Goal: Navigation & Orientation: Understand site structure

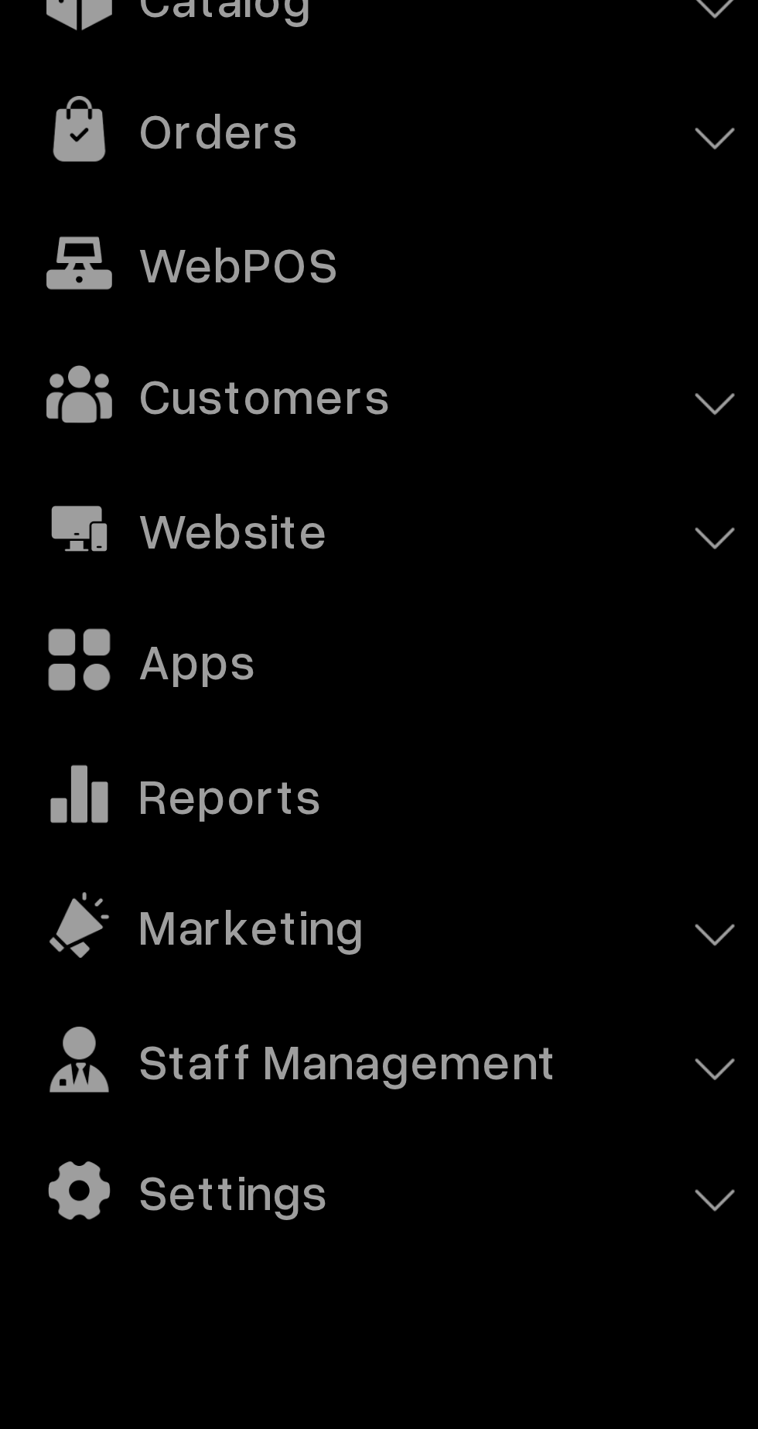
click at [63, 303] on link "Apps" at bounding box center [111, 308] width 184 height 28
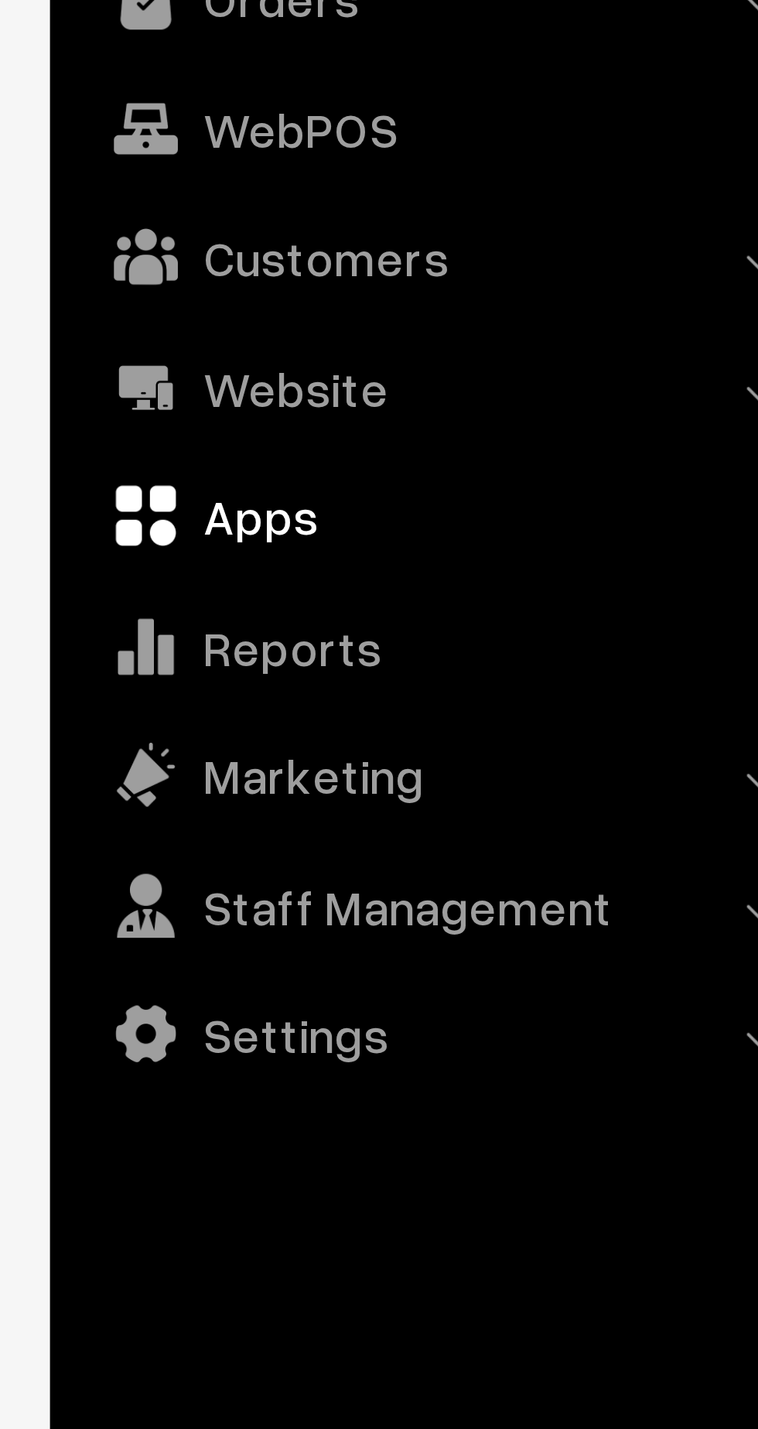
click at [71, 434] on link "Settings" at bounding box center [111, 433] width 184 height 28
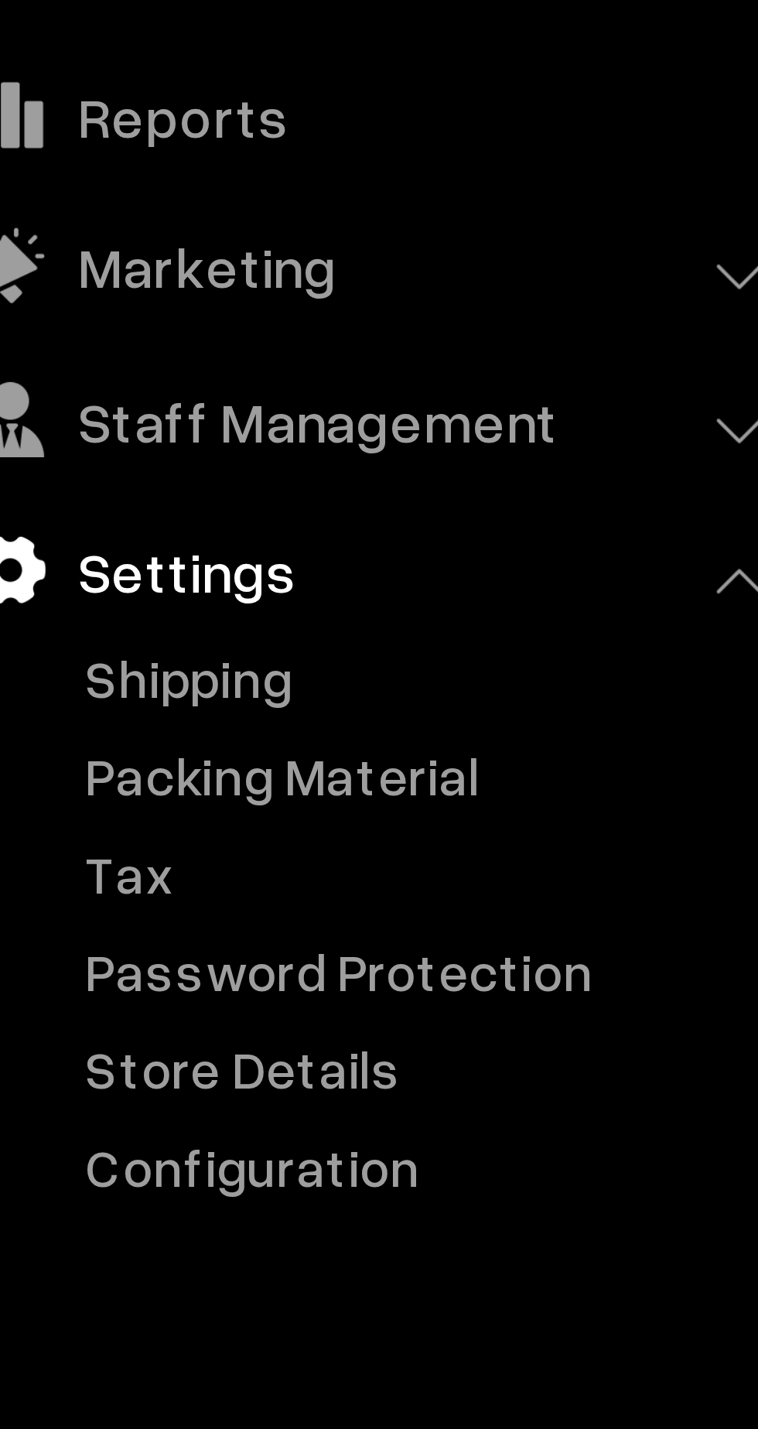
click at [88, 554] on link "Configuration" at bounding box center [126, 556] width 153 height 16
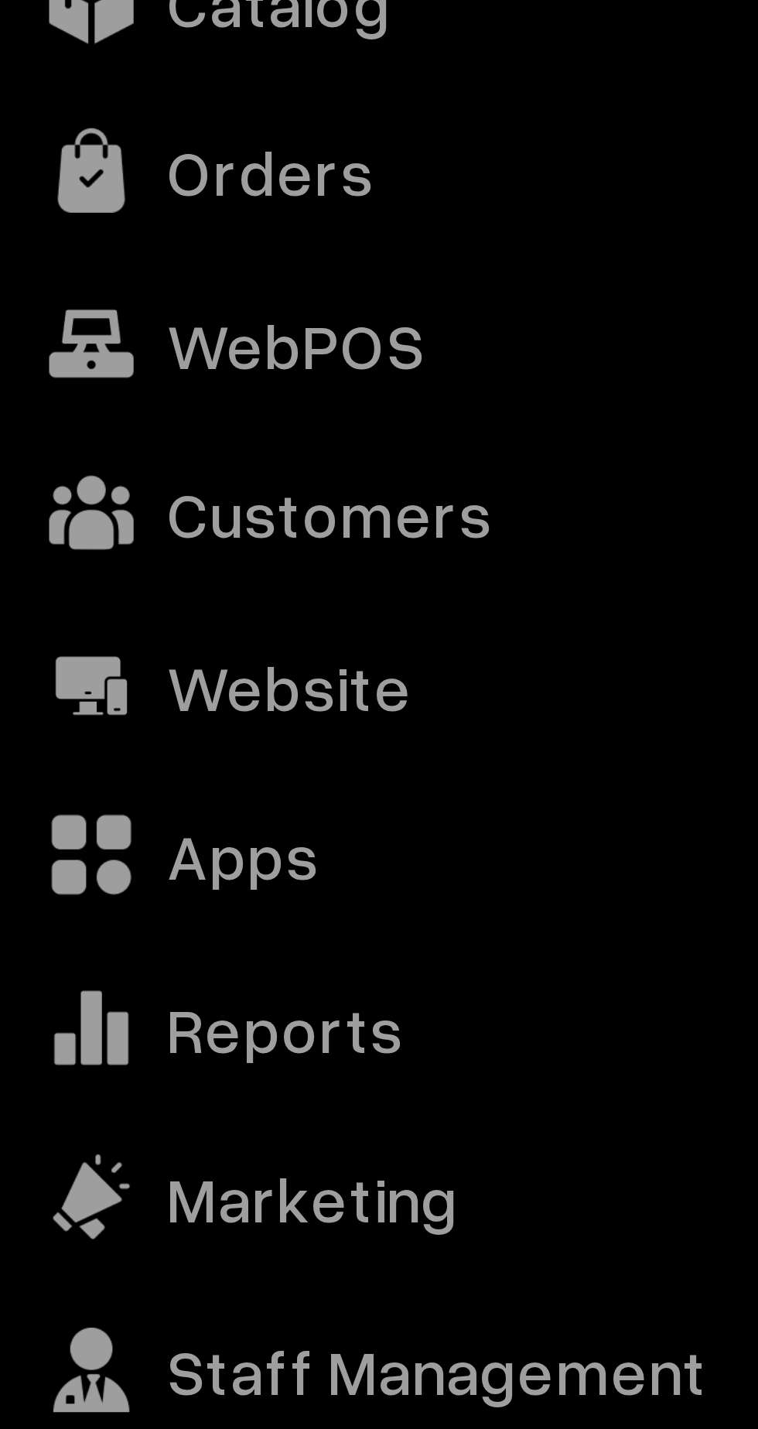
scroll to position [3, 0]
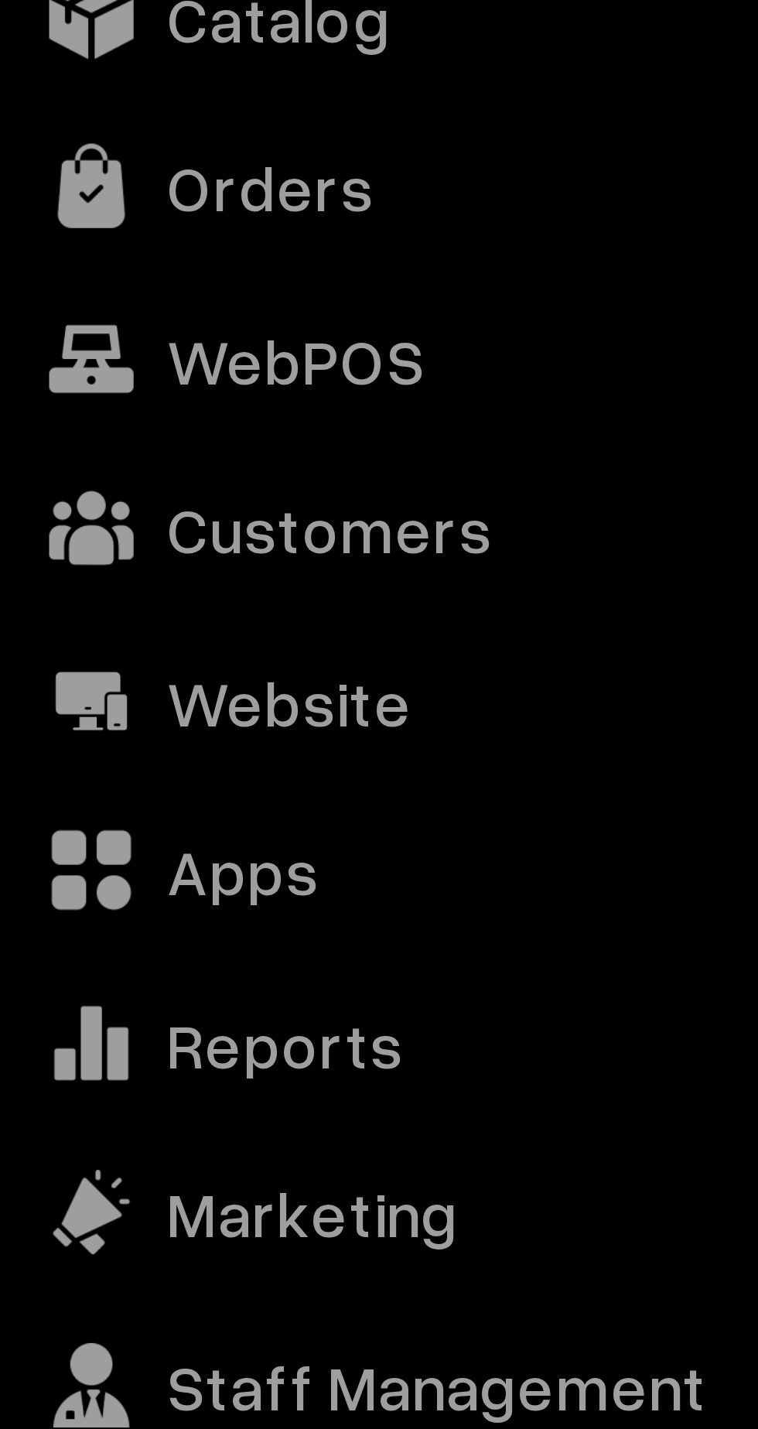
click at [72, 277] on link "Website" at bounding box center [111, 277] width 184 height 28
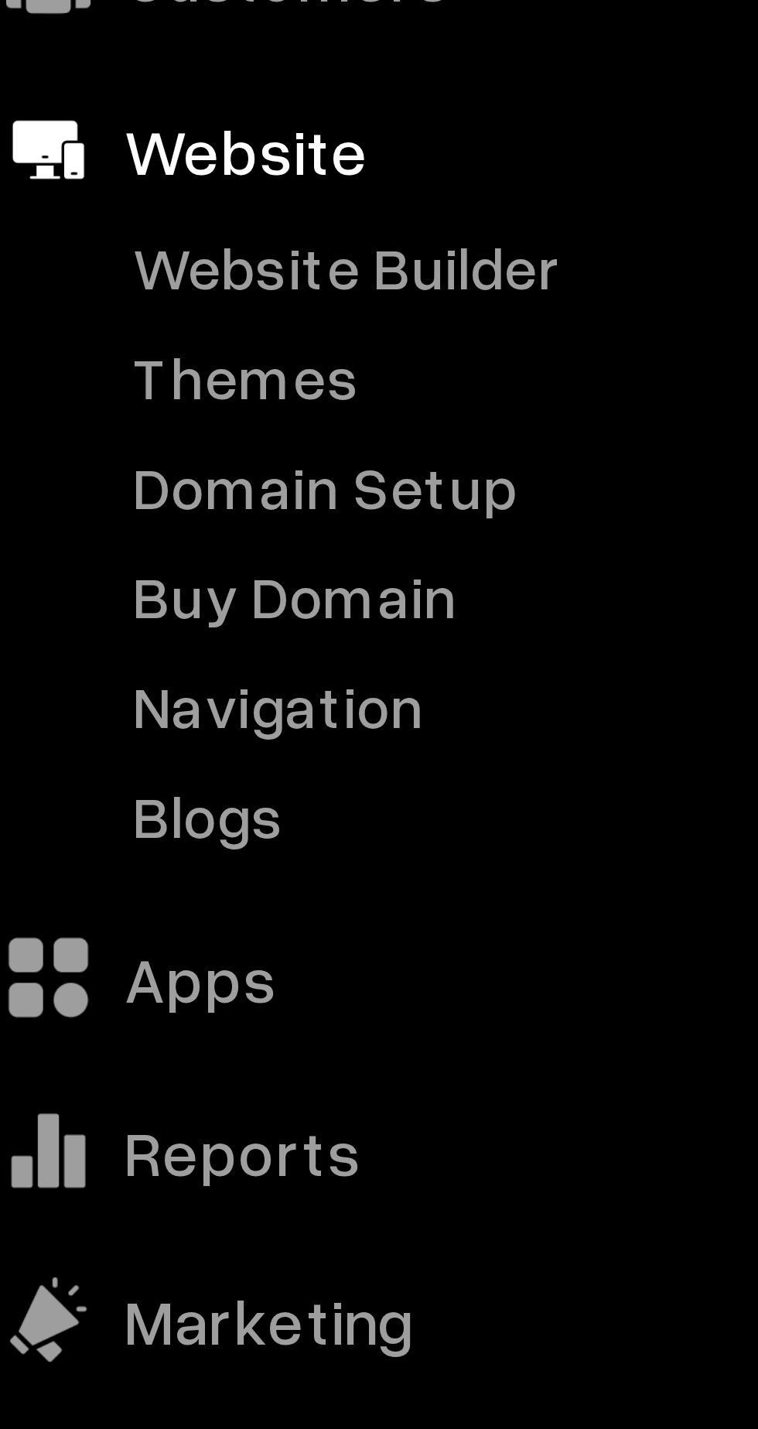
click at [68, 394] on link "Blogs" at bounding box center [126, 399] width 153 height 16
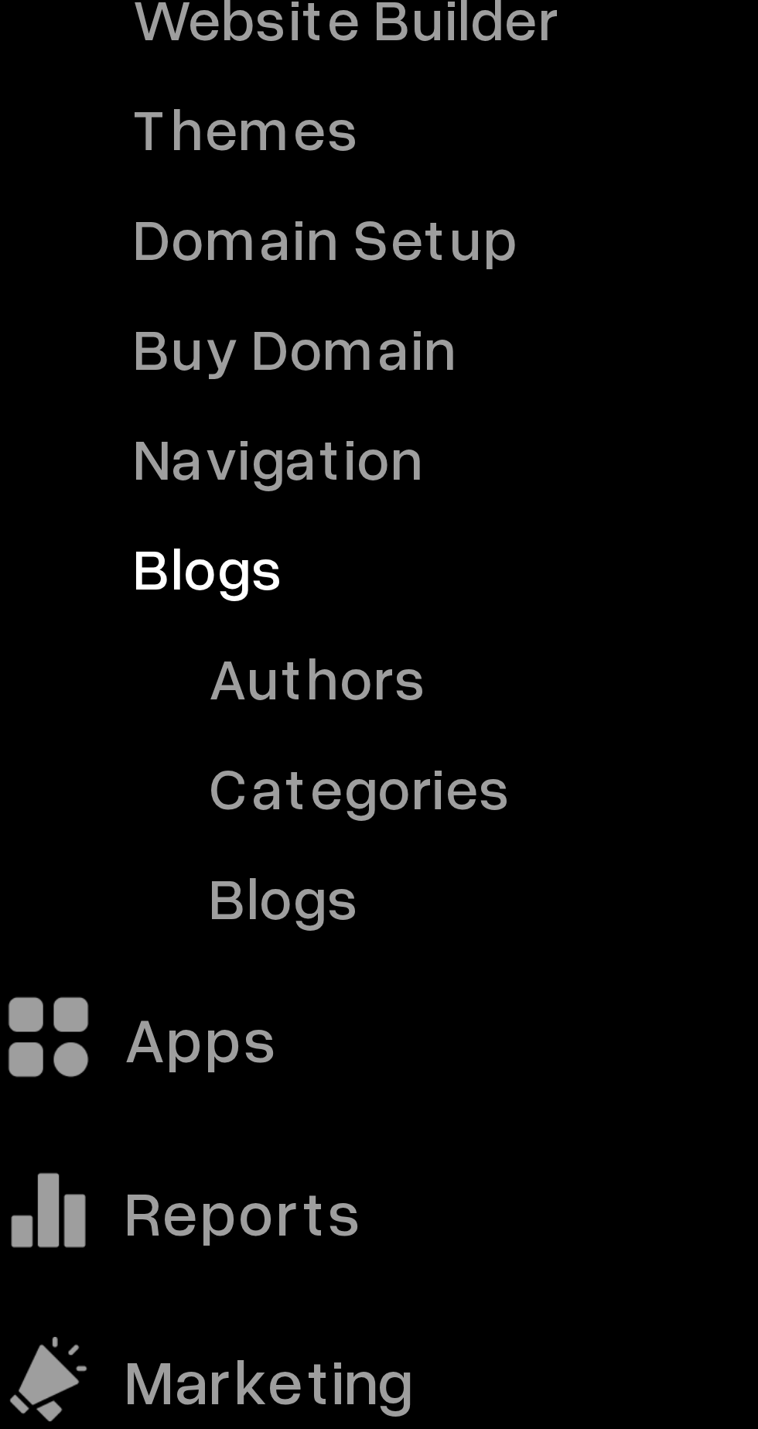
click at [90, 432] on link "Categories" at bounding box center [133, 439] width 139 height 16
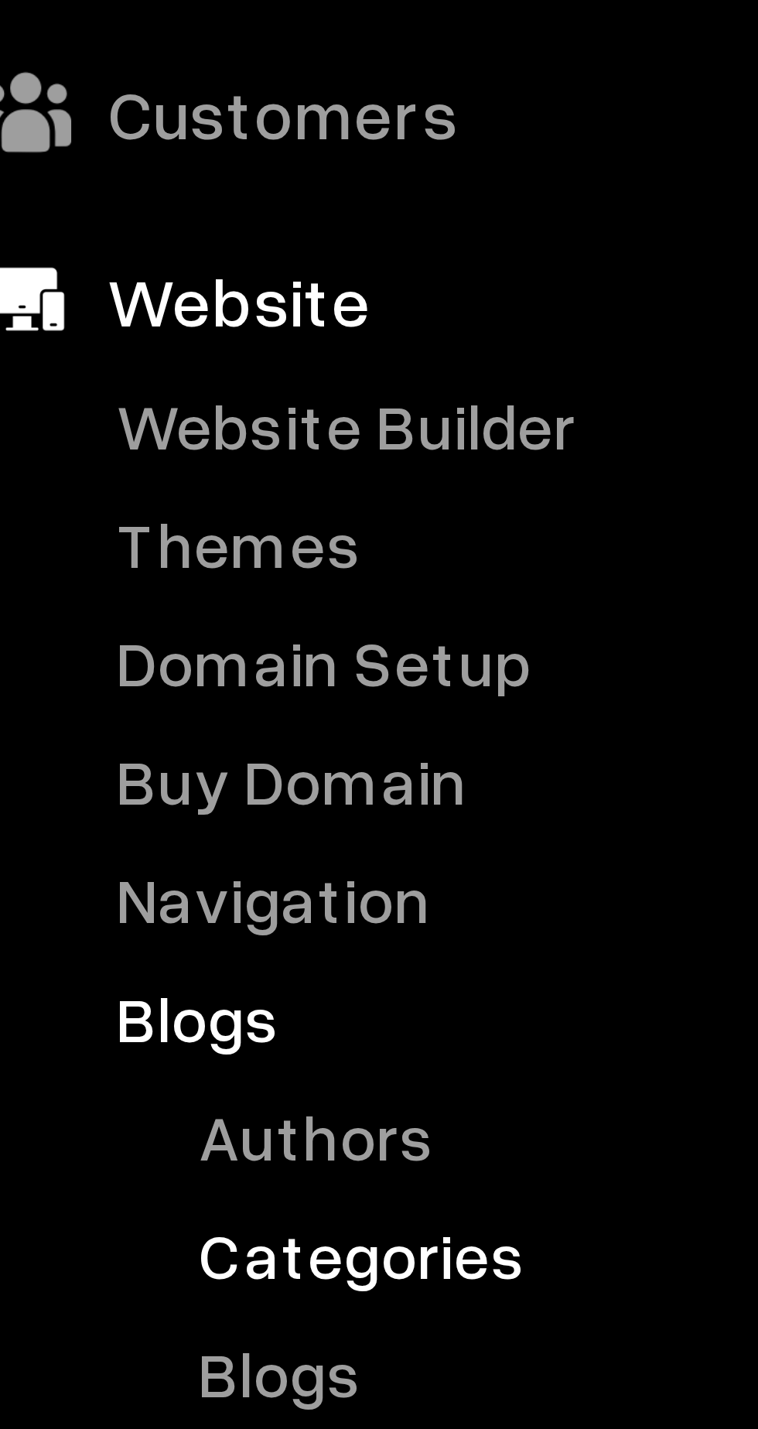
click at [93, 299] on link "Website Builder" at bounding box center [126, 298] width 153 height 16
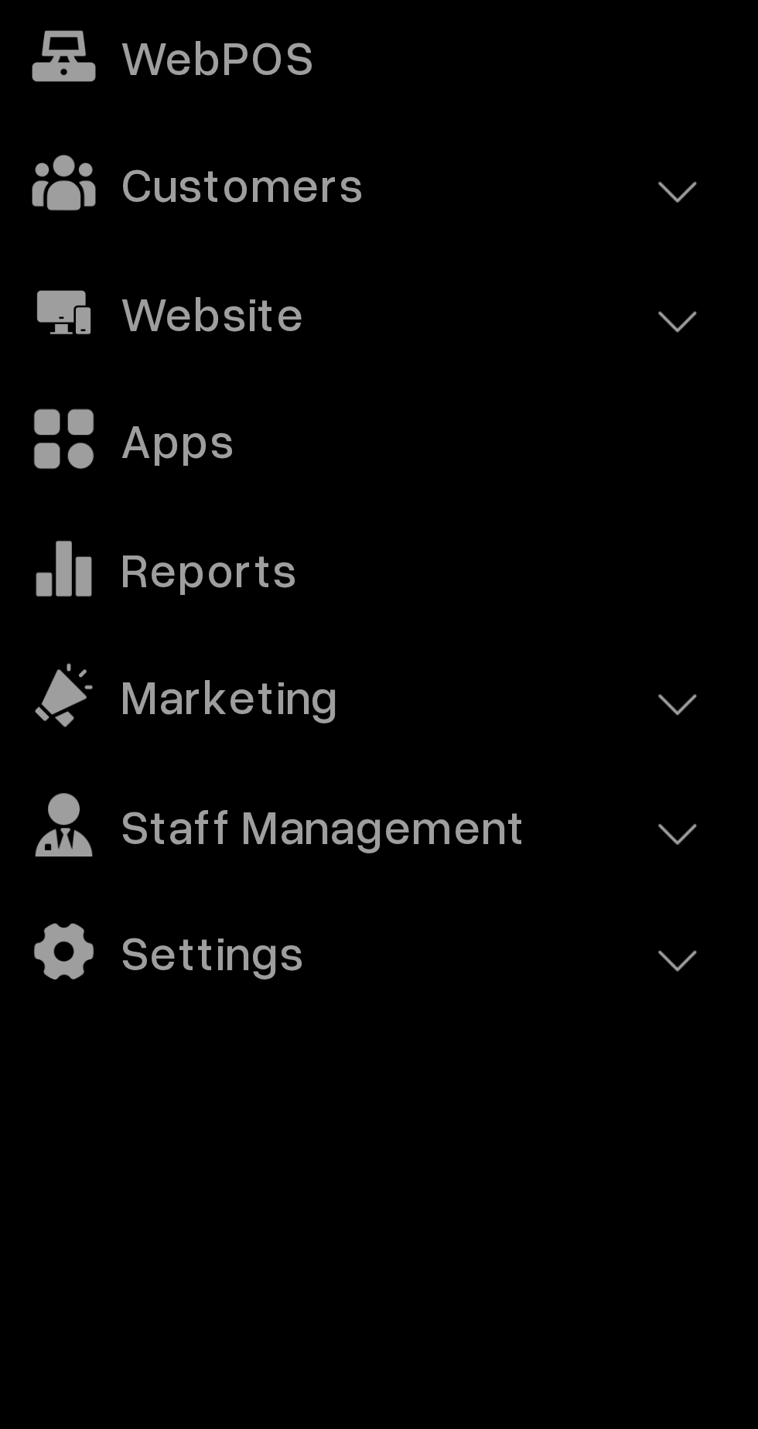
click at [65, 304] on link "Apps" at bounding box center [111, 308] width 184 height 28
